Goal: Check status: Check status

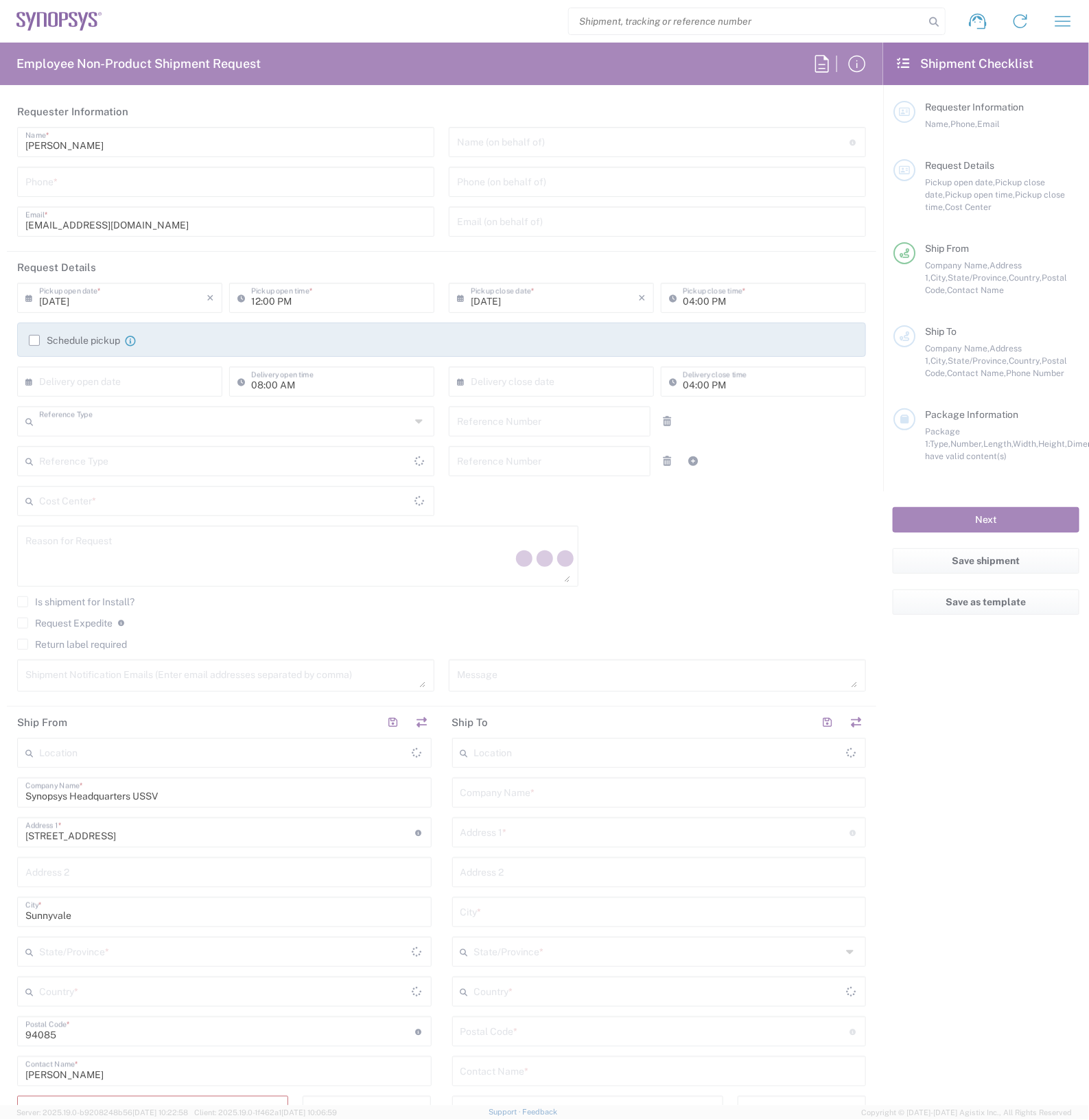
type input "Department"
type input "[GEOGRAPHIC_DATA]"
type input "Delivered at Place"
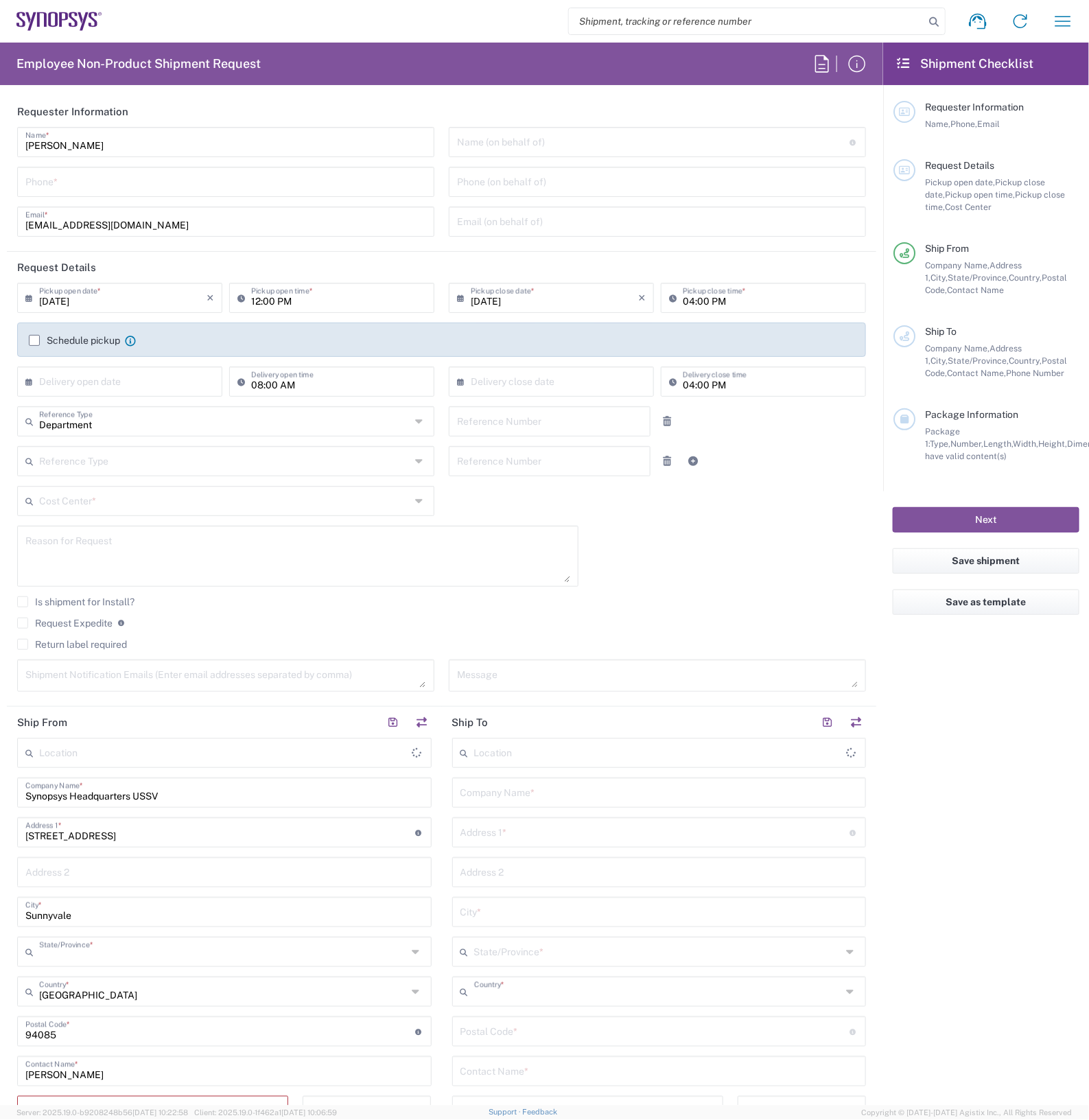
type input "[US_STATE]"
type input "[GEOGRAPHIC_DATA]"
click at [666, 19] on input "search" at bounding box center [746, 22] width 355 height 26
paste input "56707879"
type input "56707879"
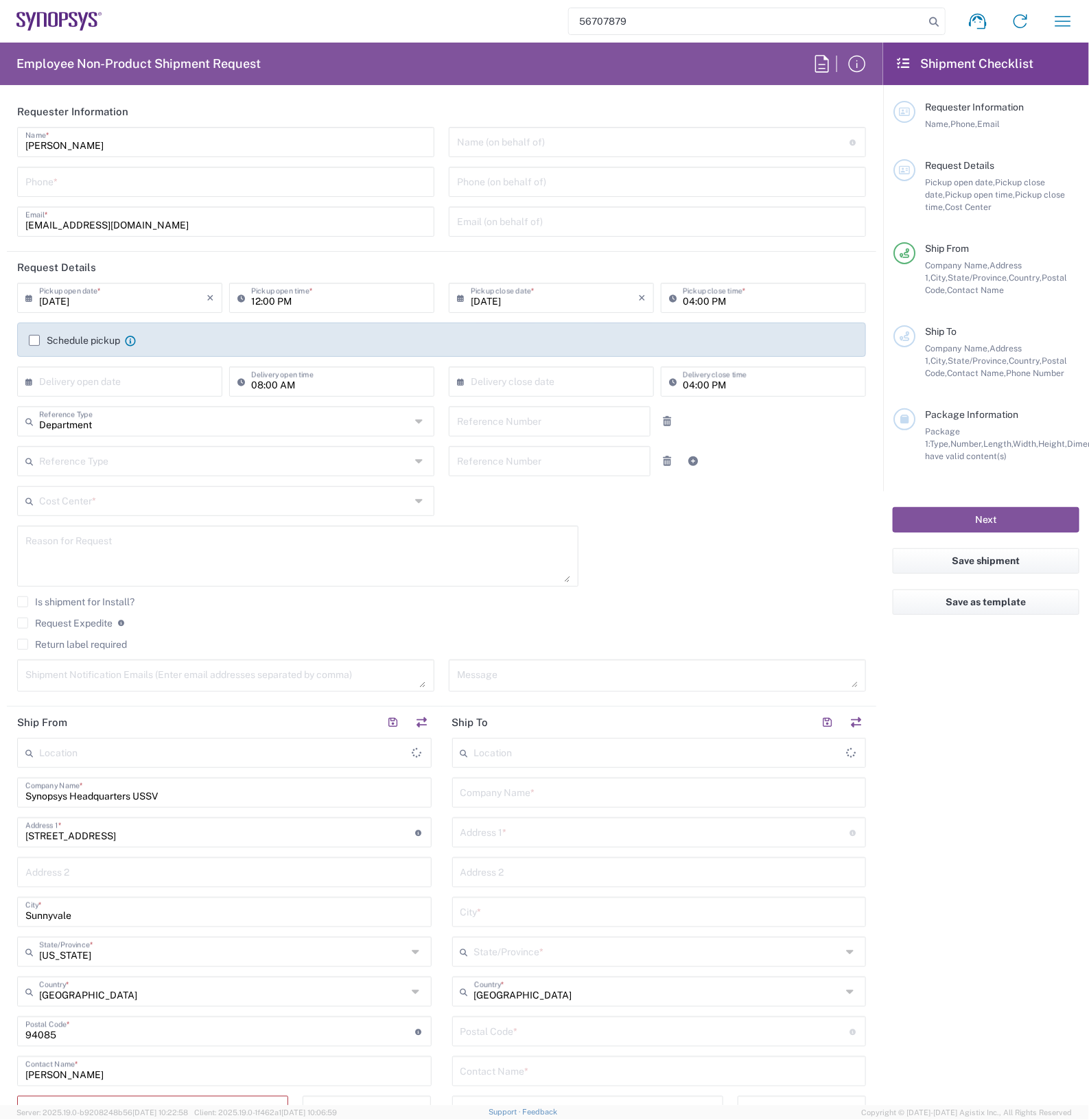
type input "Headquarters USSV"
type input "56707879"
click at [931, 21] on icon at bounding box center [934, 22] width 19 height 19
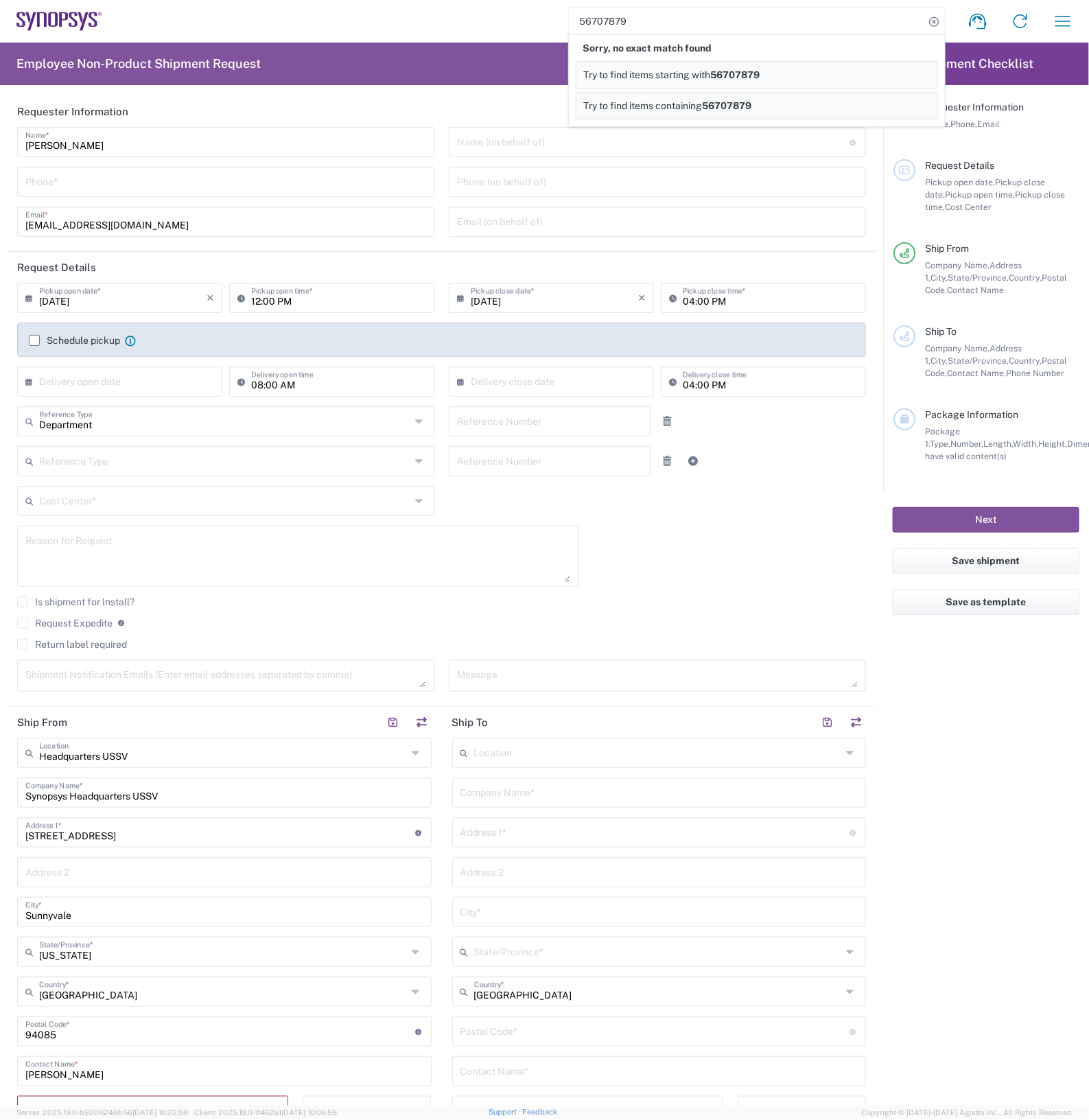
click at [1016, 46] on header "Shipment Checklist" at bounding box center [986, 63] width 206 height 42
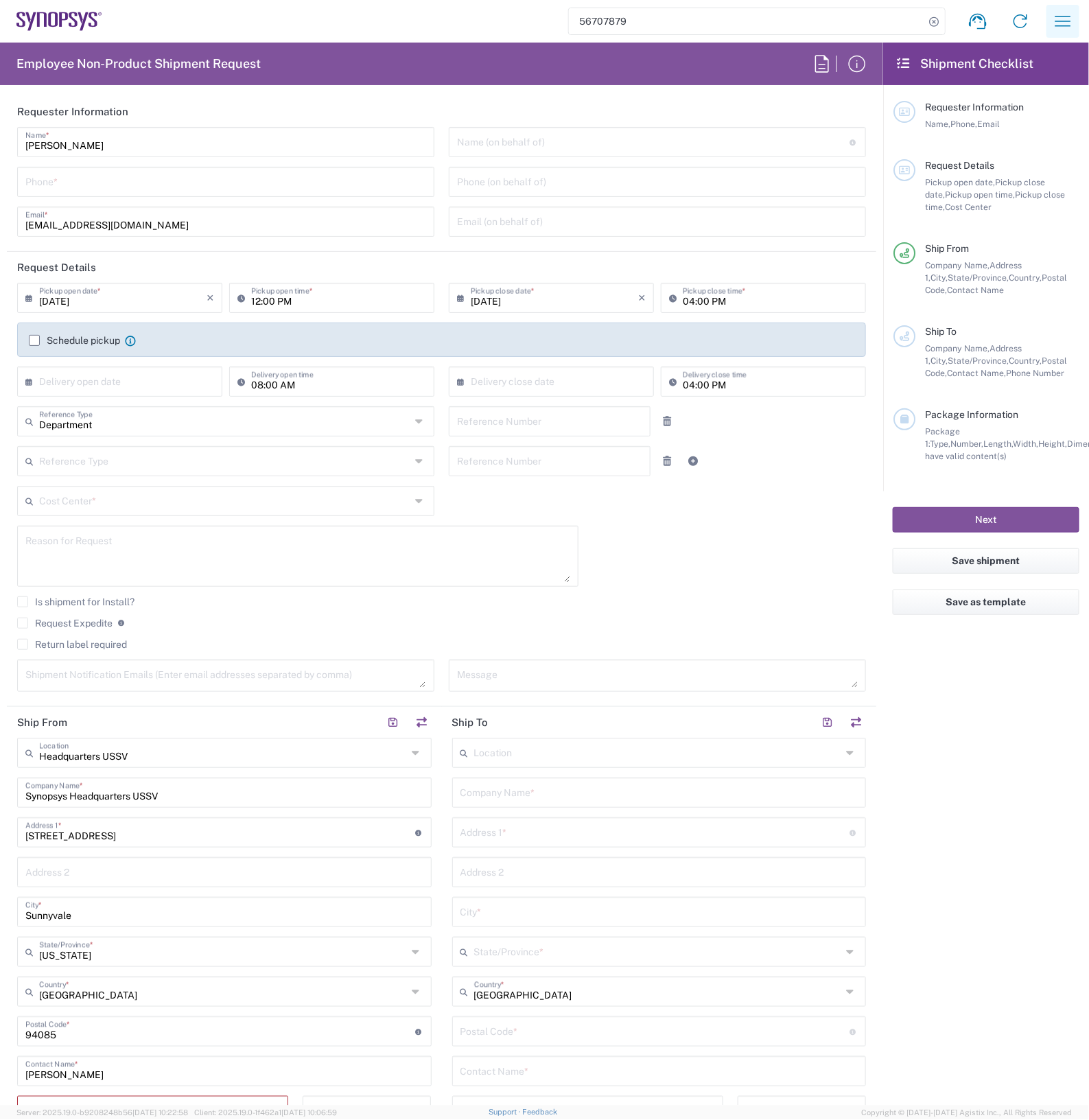
click at [1063, 18] on icon "button" at bounding box center [1063, 21] width 22 height 22
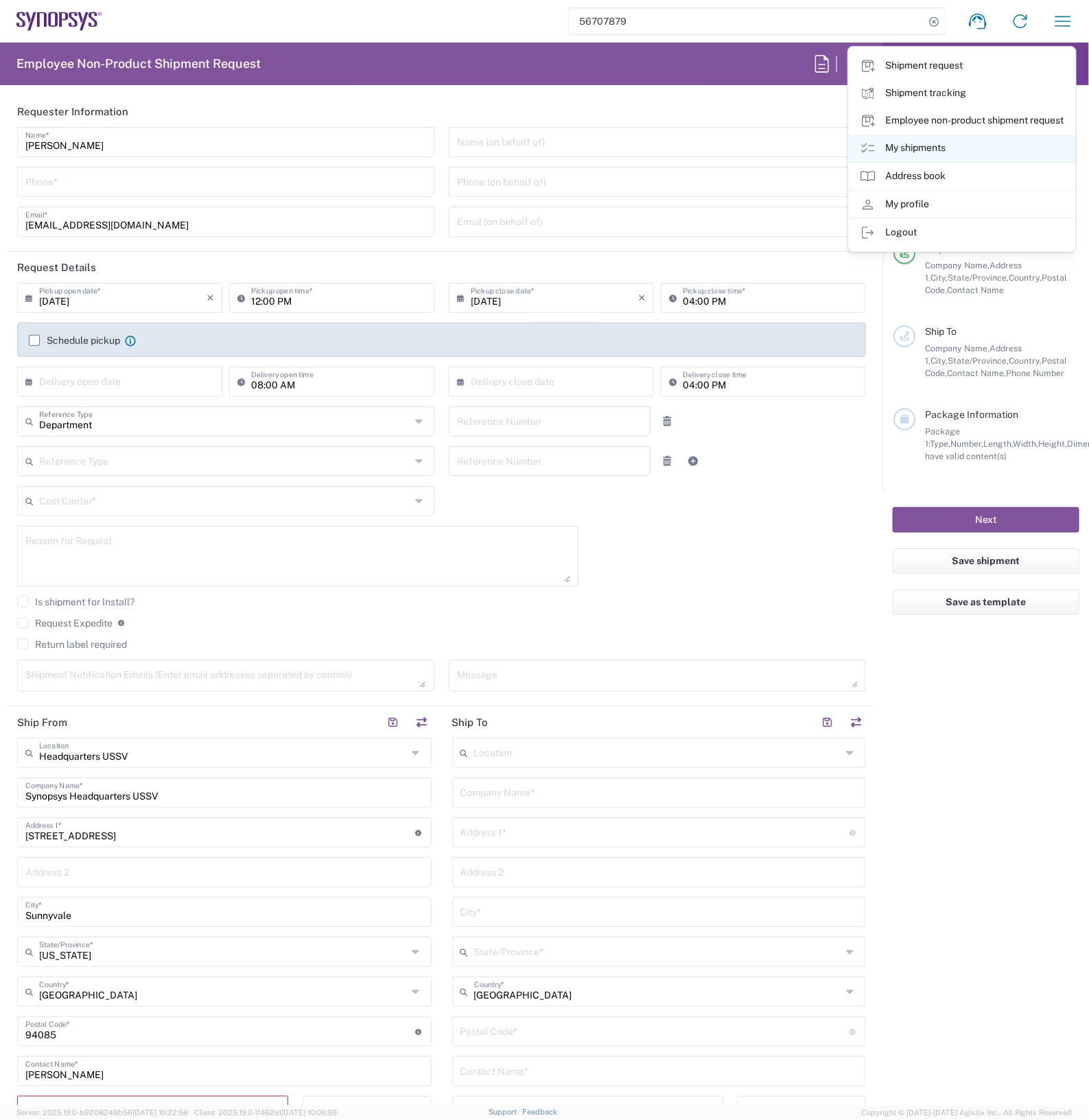
click at [938, 144] on link "My shipments" at bounding box center [962, 147] width 227 height 27
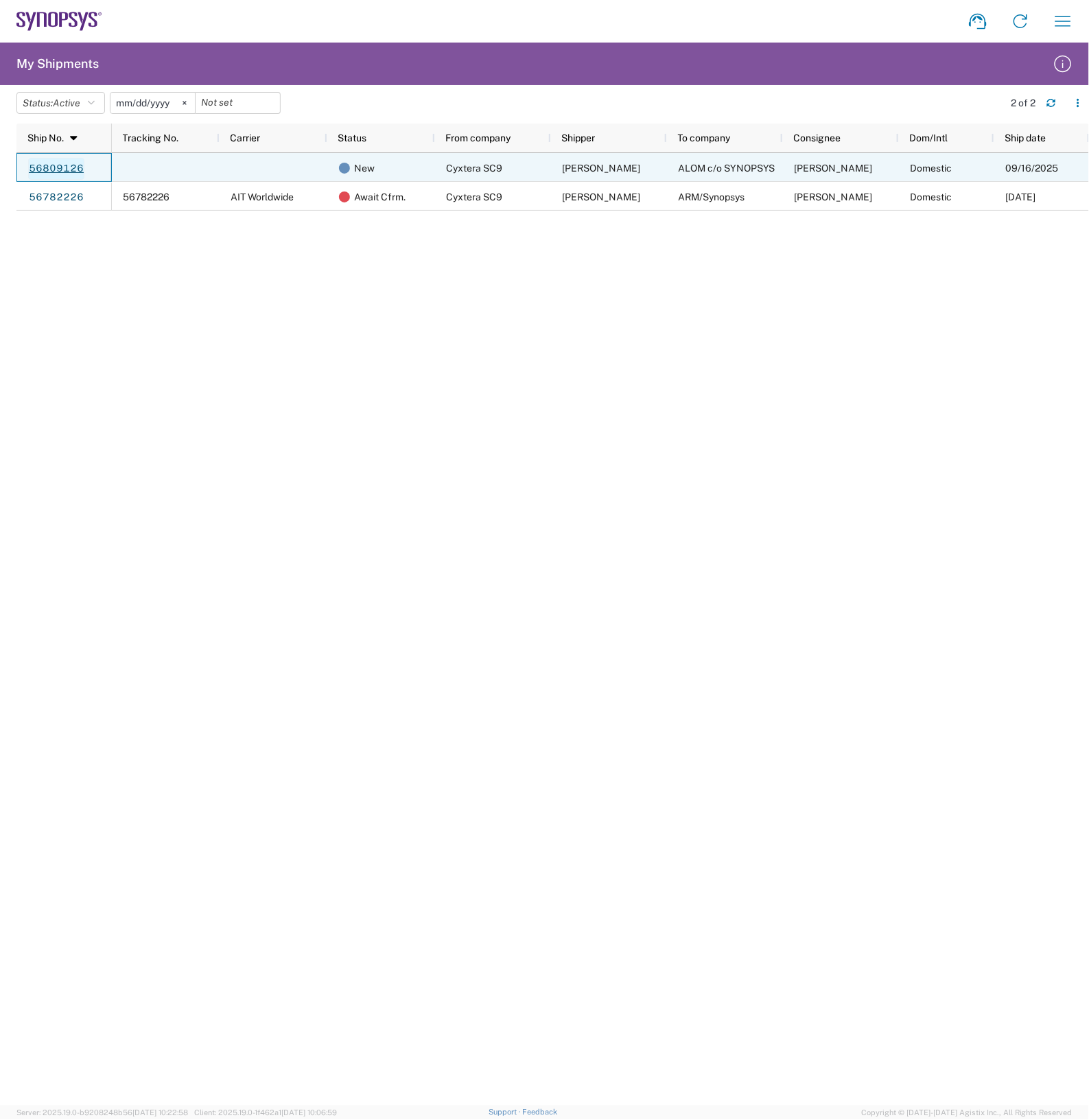
click at [49, 162] on link "56809126" at bounding box center [57, 168] width 57 height 22
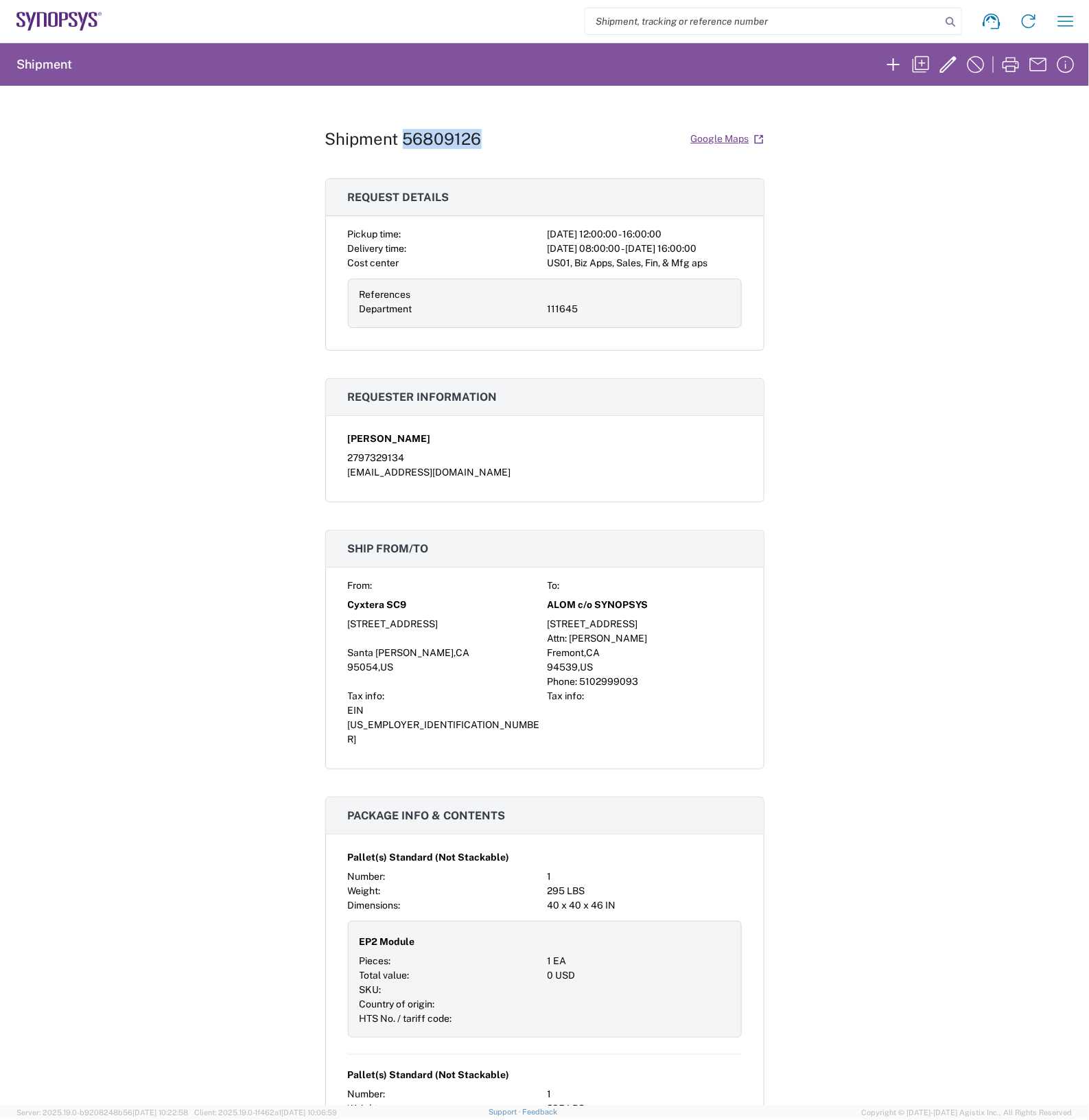
drag, startPoint x: 485, startPoint y: 131, endPoint x: 400, endPoint y: 142, distance: 85.7
click at [400, 142] on div "Shipment 56809126 Google Maps" at bounding box center [544, 138] width 439 height 24
copy h1 "56809126"
